Goal: Complete application form

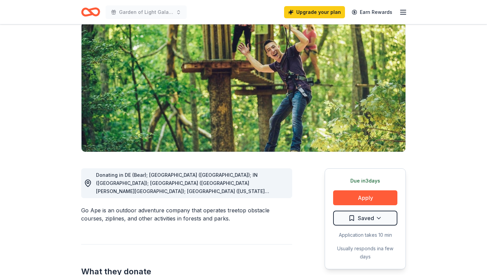
scroll to position [55, 0]
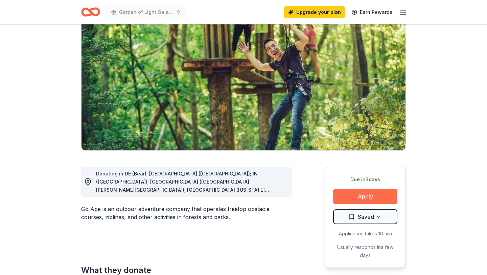
click at [349, 193] on button "Apply" at bounding box center [365, 196] width 64 height 15
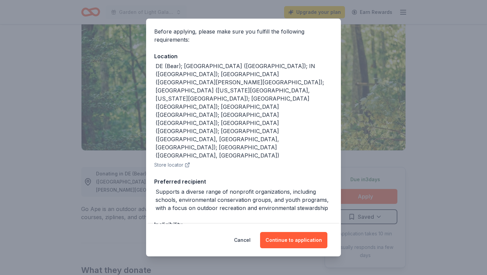
scroll to position [61, 0]
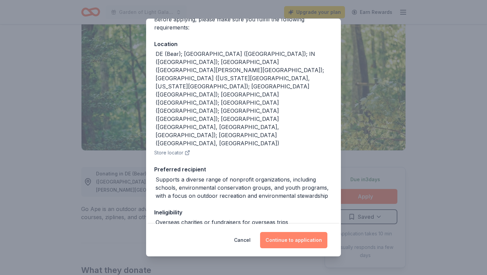
click at [281, 239] on button "Continue to application" at bounding box center [293, 240] width 67 height 16
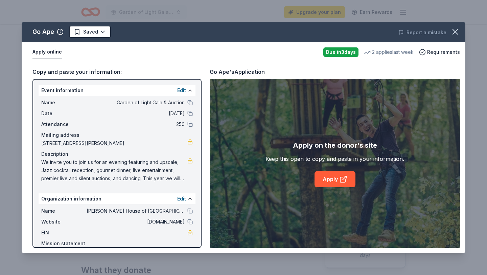
scroll to position [33, 0]
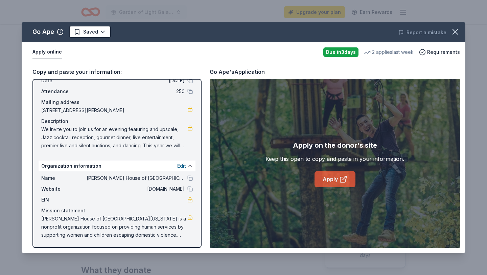
click at [337, 175] on link "Apply" at bounding box center [335, 179] width 41 height 16
click at [339, 175] on icon at bounding box center [343, 179] width 8 height 8
click at [455, 31] on icon "button" at bounding box center [455, 31] width 9 height 9
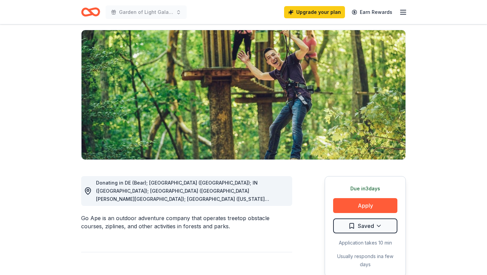
scroll to position [0, 0]
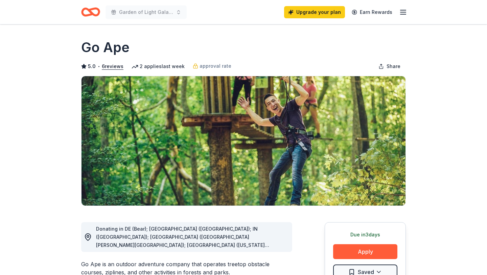
click at [94, 12] on icon "Home" at bounding box center [90, 12] width 19 height 16
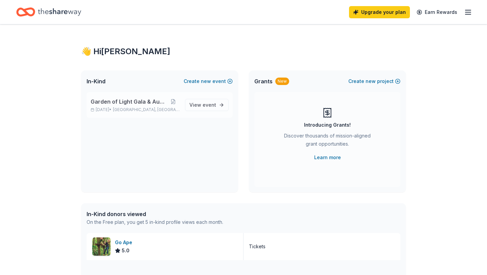
click at [144, 99] on span "Garden of Light Gala & Auction" at bounding box center [129, 101] width 76 height 8
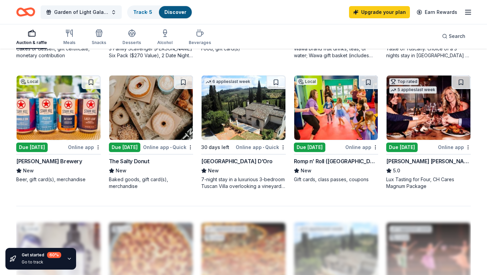
scroll to position [442, 0]
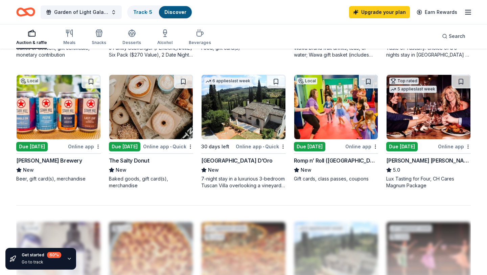
click at [393, 160] on div "[PERSON_NAME] [PERSON_NAME] Winery and Restaurants" at bounding box center [429, 160] width 85 height 8
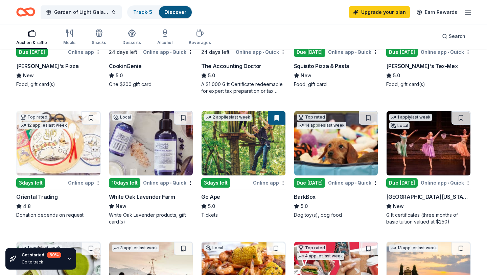
scroll to position [144, 0]
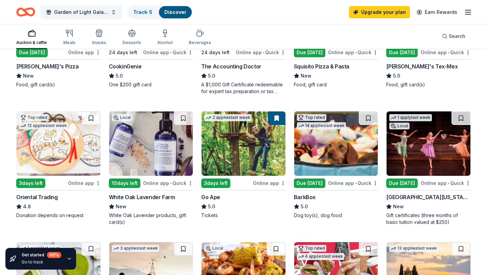
click at [156, 154] on img at bounding box center [151, 143] width 84 height 64
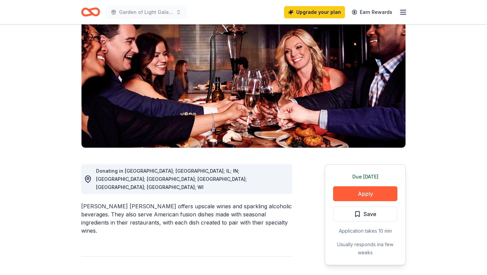
scroll to position [78, 0]
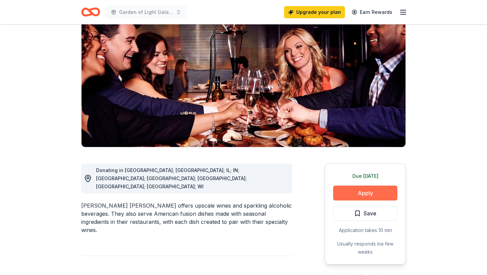
click at [372, 185] on button "Apply" at bounding box center [365, 192] width 64 height 15
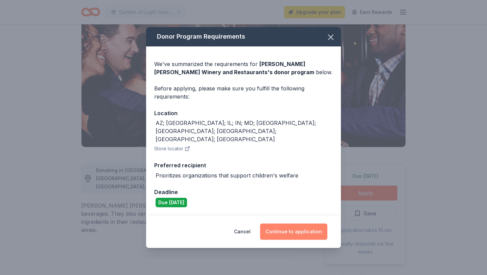
click at [310, 224] on button "Continue to application" at bounding box center [293, 231] width 67 height 16
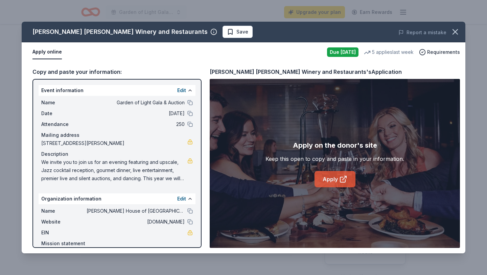
click at [328, 172] on link "Apply" at bounding box center [335, 179] width 41 height 16
click at [456, 34] on icon "button" at bounding box center [455, 31] width 9 height 9
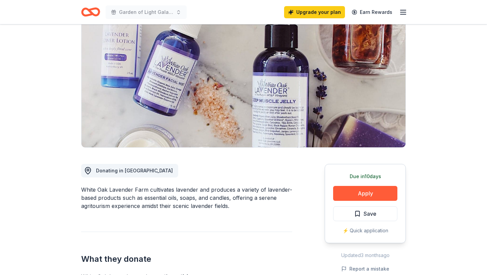
scroll to position [59, 0]
click at [370, 197] on button "Apply" at bounding box center [365, 192] width 64 height 15
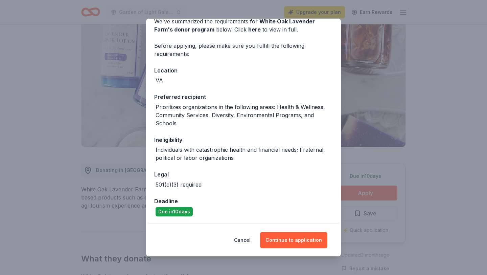
scroll to position [35, 0]
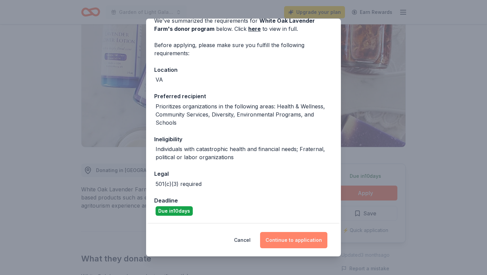
click at [290, 244] on button "Continue to application" at bounding box center [293, 240] width 67 height 16
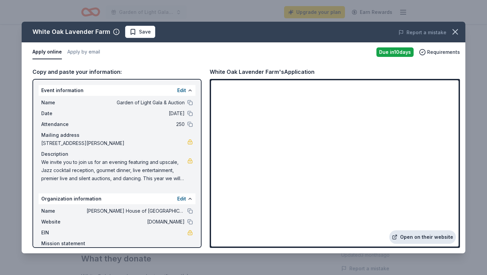
click at [422, 235] on link "Open on their website" at bounding box center [423, 237] width 67 height 14
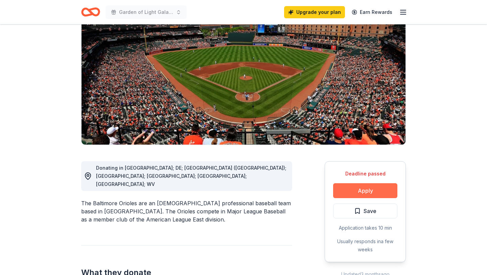
scroll to position [62, 0]
